Goal: Task Accomplishment & Management: Use online tool/utility

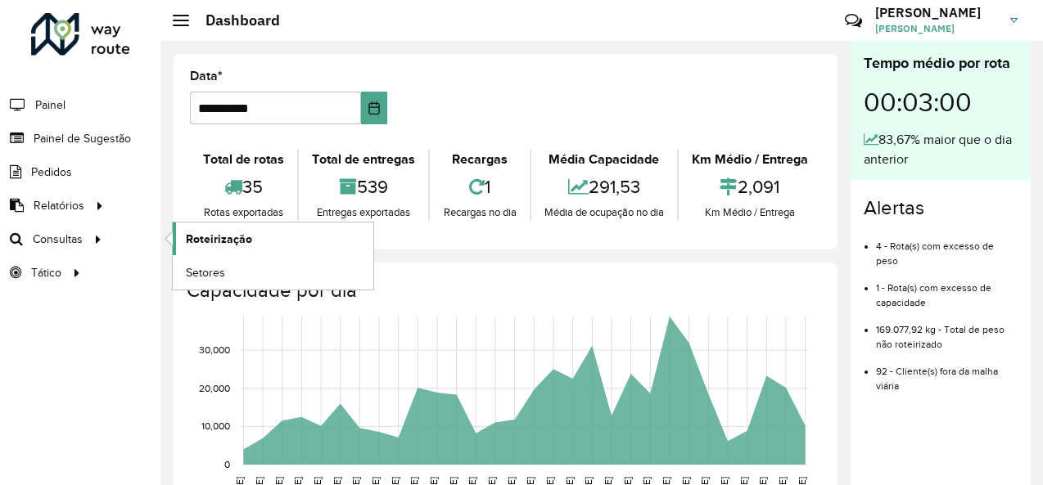
click at [242, 241] on span "Roteirização" at bounding box center [219, 239] width 66 height 17
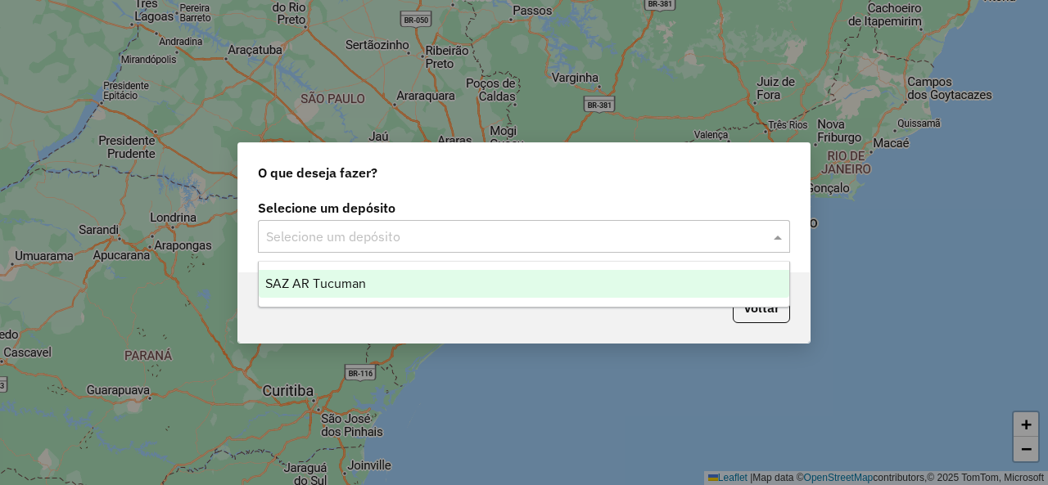
click at [581, 233] on input "text" at bounding box center [507, 238] width 483 height 20
click at [373, 278] on div "SAZ AR Tucuman" at bounding box center [524, 284] width 530 height 28
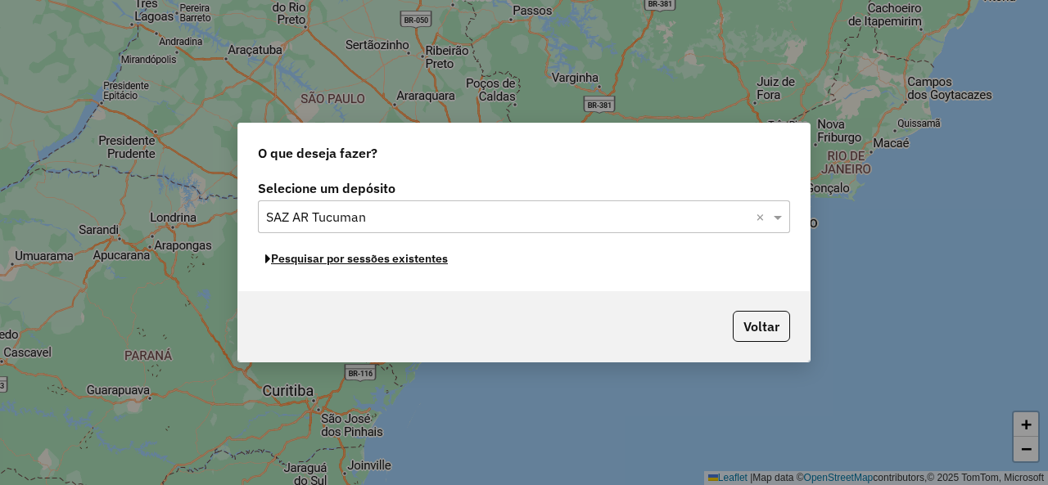
click at [377, 262] on button "Pesquisar por sessões existentes" at bounding box center [356, 258] width 197 height 25
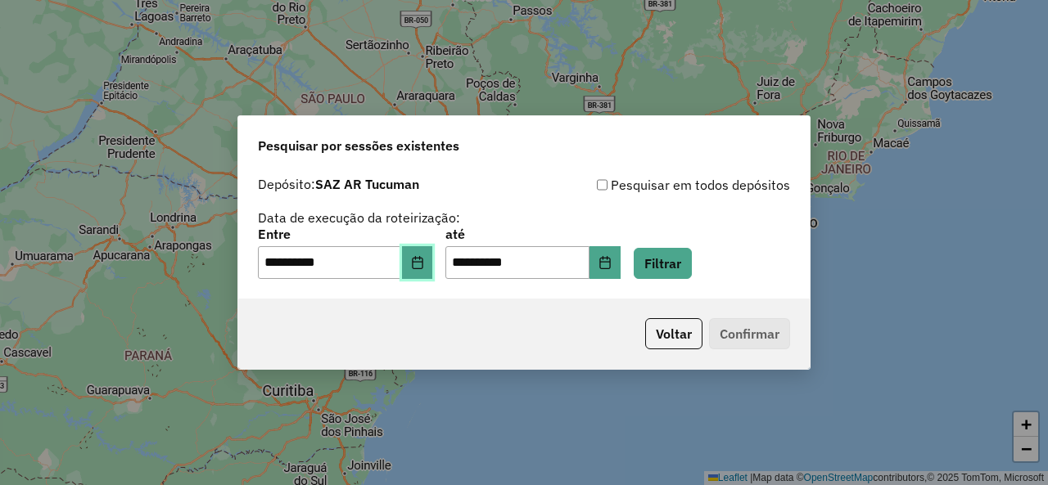
click at [420, 264] on button "Choose Date" at bounding box center [417, 262] width 31 height 33
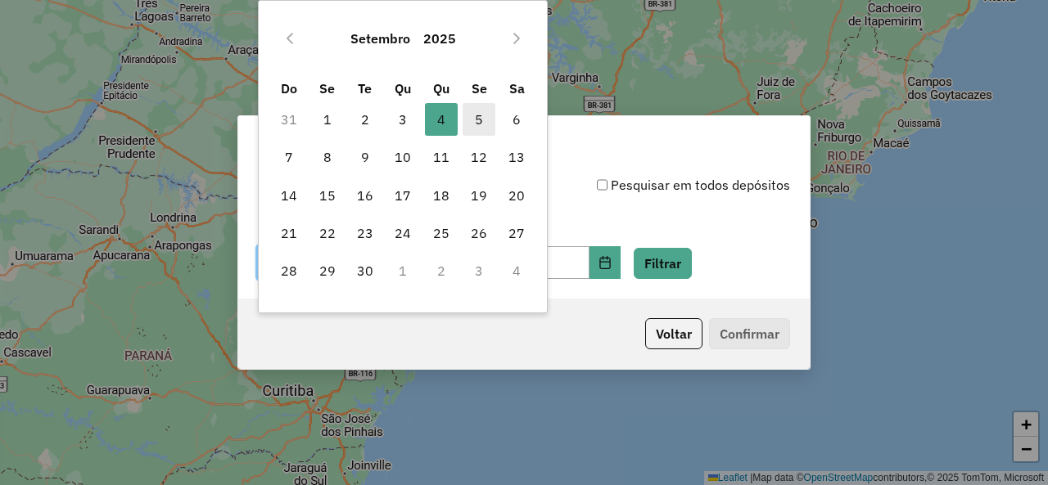
click at [463, 125] on span "5" at bounding box center [478, 119] width 33 height 33
type input "**********"
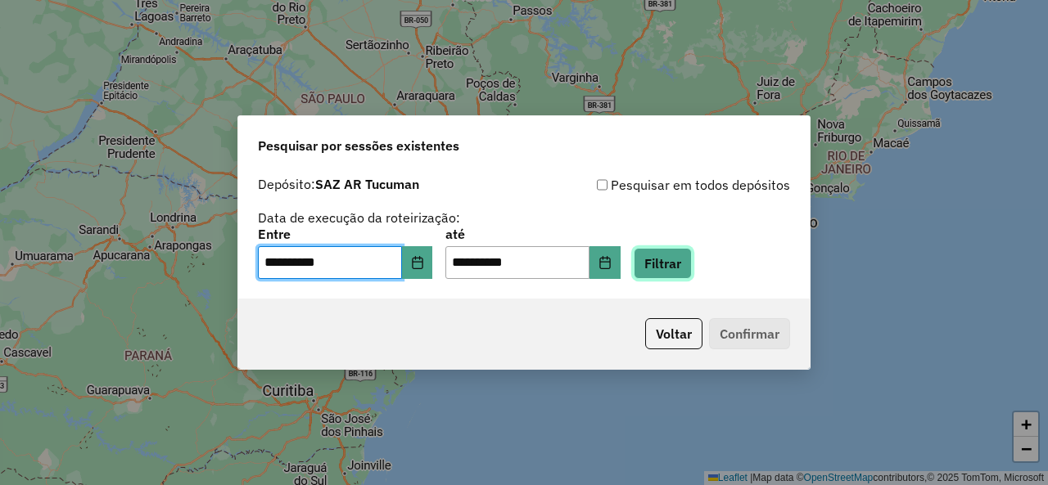
click at [691, 269] on button "Filtrar" at bounding box center [663, 263] width 58 height 31
